Goal: Find specific page/section: Find specific page/section

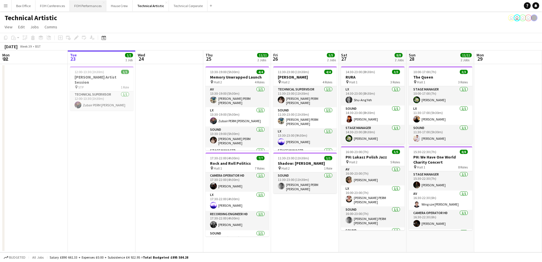
click at [94, 7] on button "FOH Performances Close" at bounding box center [88, 5] width 37 height 11
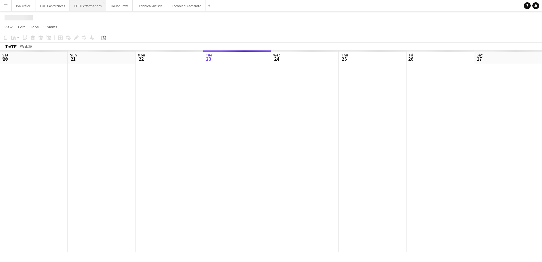
scroll to position [0, 135]
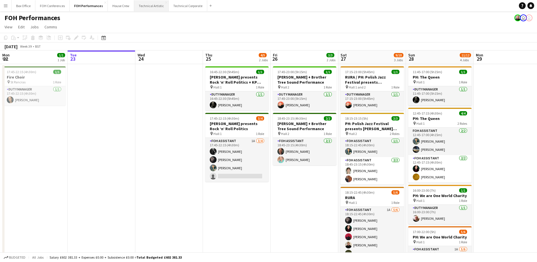
click at [151, 7] on button "Technical Artistic Close" at bounding box center [151, 5] width 35 height 11
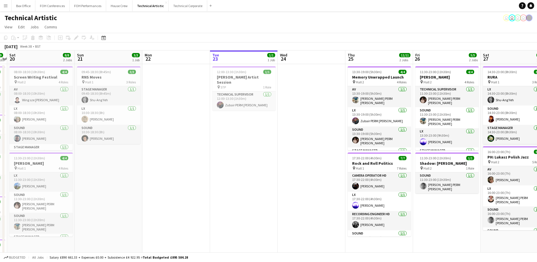
scroll to position [0, 181]
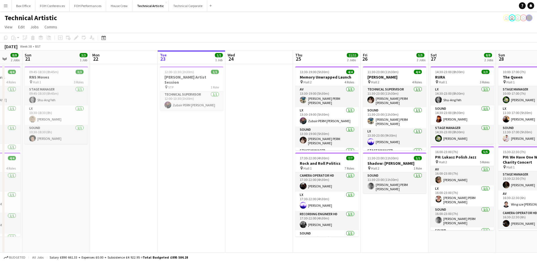
drag, startPoint x: 143, startPoint y: 192, endPoint x: 291, endPoint y: 186, distance: 148.0
click at [291, 186] on app-calendar-viewport "Thu 18 9/9 5 Jobs Fri 19 9/9 4 Jobs Sat 20 8/8 2 Jobs Sun 21 3/3 1 Job Mon 22 T…" at bounding box center [268, 210] width 537 height 321
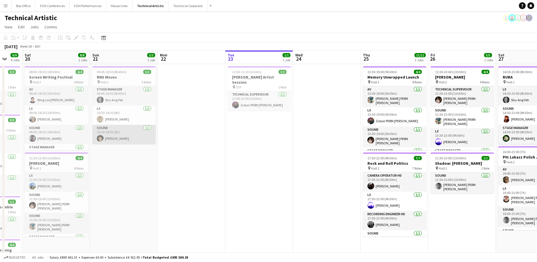
click at [134, 138] on app-card-role "Sound [DATE] 10:30-18:30 (8h) [PERSON_NAME]" at bounding box center [123, 134] width 63 height 19
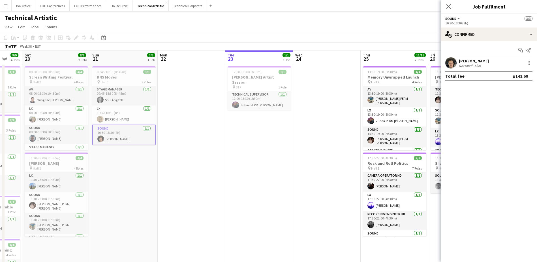
click at [103, 139] on app-user-avatar at bounding box center [100, 138] width 7 height 7
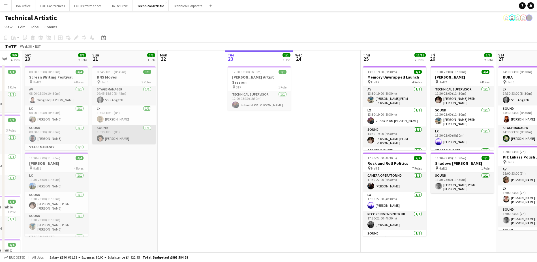
click at [103, 139] on app-user-avatar at bounding box center [100, 138] width 7 height 7
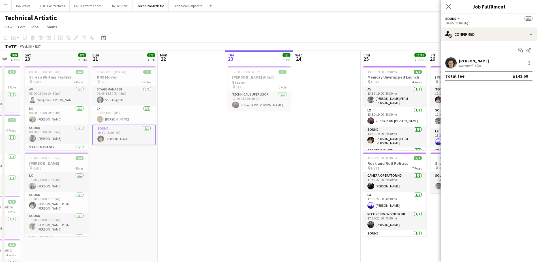
click at [452, 63] on app-user-avatar at bounding box center [451, 62] width 11 height 11
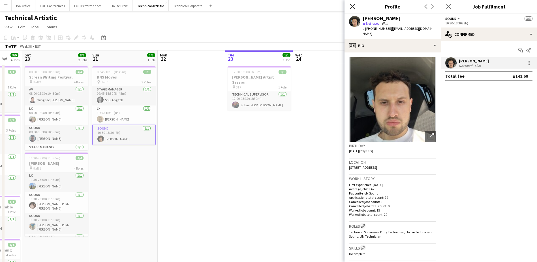
click at [351, 7] on icon "Close pop-in" at bounding box center [352, 6] width 5 height 5
